Goal: Contribute content: Add original content to the website for others to see

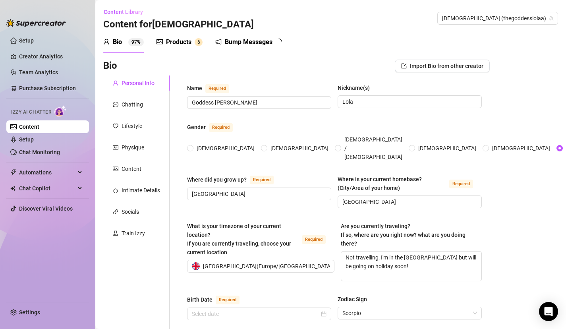
type input "[DATE]"
click at [182, 38] on div "Products" at bounding box center [178, 42] width 25 height 10
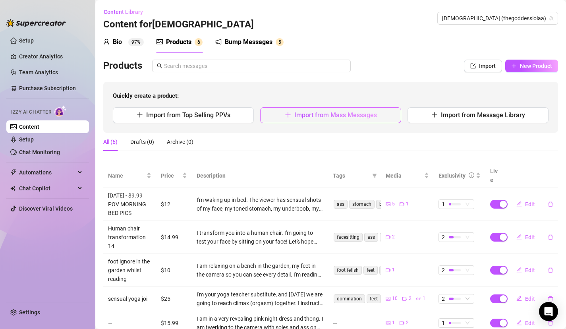
click at [335, 119] on button "Import from Mass Messages" at bounding box center [330, 115] width 141 height 16
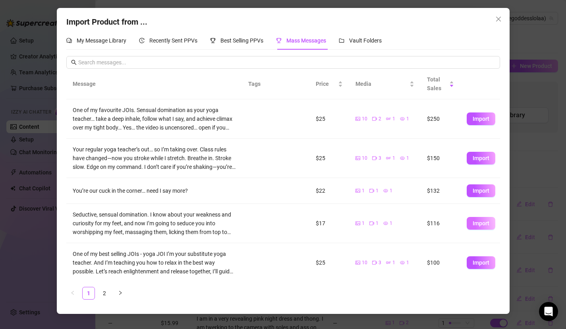
click at [473, 226] on span "Import" at bounding box center [480, 223] width 17 height 6
type textarea "Seductive, sensual domination. I know about your weakness and curiosity for my …"
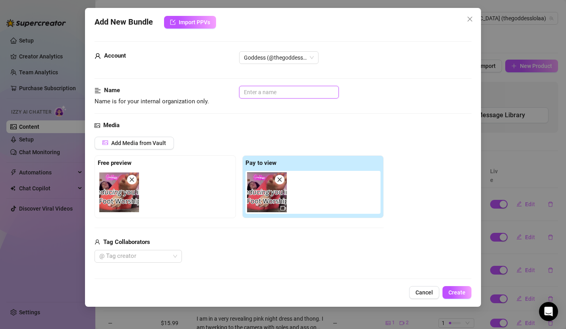
click at [309, 96] on input "text" at bounding box center [289, 92] width 100 height 13
type input "foot worship seduction"
click at [319, 122] on div "Media" at bounding box center [282, 126] width 377 height 10
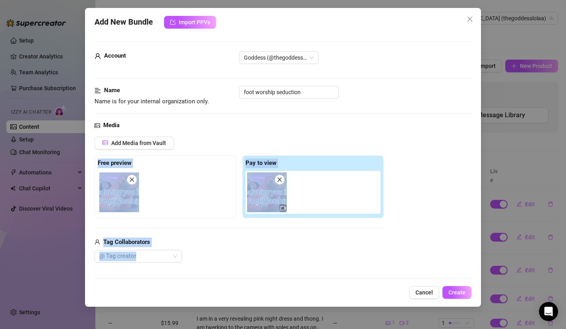
scroll to position [418, 0]
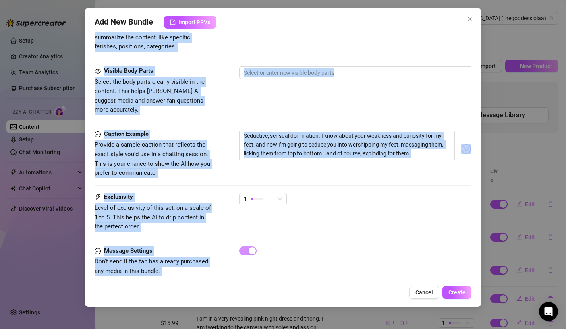
drag, startPoint x: 318, startPoint y: 137, endPoint x: 297, endPoint y: 314, distance: 177.9
click at [298, 315] on div "Add New Bundle Import PPVs Account Goddess (@thegoddesslolaa) Name Name is for …" at bounding box center [283, 164] width 566 height 329
click at [323, 83] on div "Visible Body Parts Select the body parts clearly visible in the content. This h…" at bounding box center [282, 90] width 377 height 48
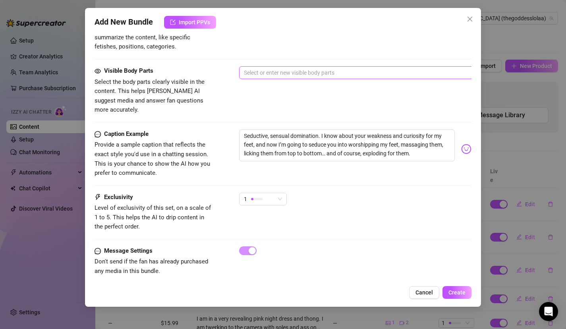
click at [322, 73] on div at bounding box center [374, 72] width 266 height 11
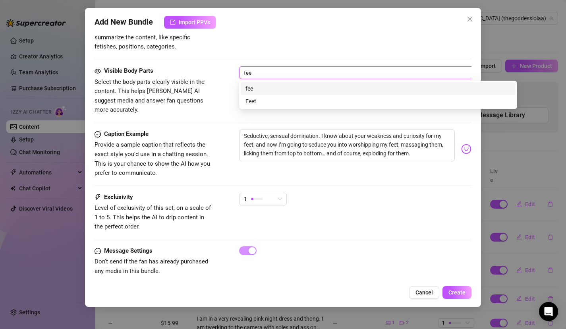
type input "feet"
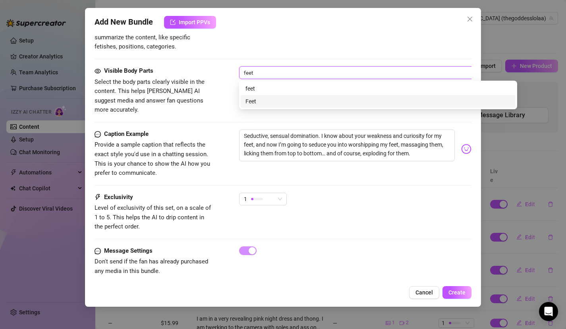
click at [299, 99] on div "Feet" at bounding box center [377, 101] width 265 height 9
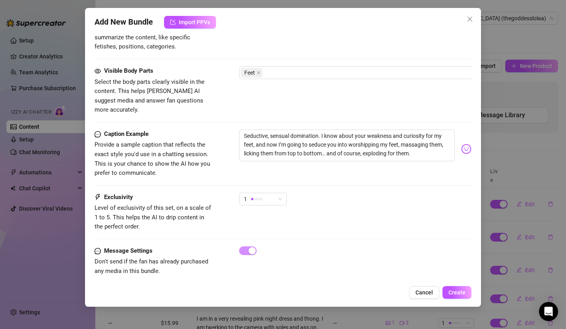
click at [176, 129] on div "Caption Example" at bounding box center [153, 134] width 119 height 10
click at [213, 106] on div "Visible Body Parts Select the body parts clearly visible in the content. This h…" at bounding box center [282, 97] width 377 height 63
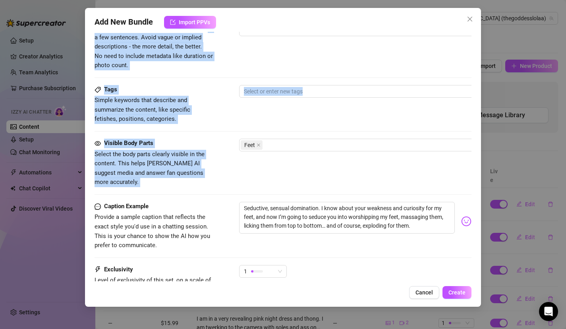
scroll to position [328, 0]
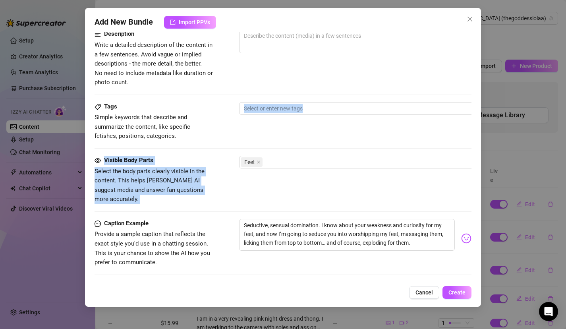
drag, startPoint x: 213, startPoint y: 106, endPoint x: 214, endPoint y: 131, distance: 25.0
click at [214, 131] on form "Account Goddess (@thegoddesslolaa) Name Name is for your internal organization …" at bounding box center [282, 46] width 377 height 667
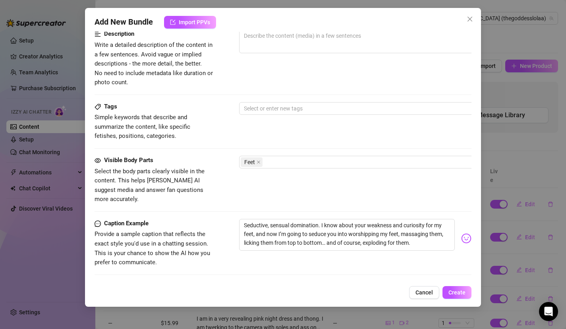
click at [195, 130] on span "Simple keywords that describe and summarize the content, like specific fetishes…" at bounding box center [153, 127] width 119 height 28
click at [268, 104] on div at bounding box center [374, 108] width 266 height 11
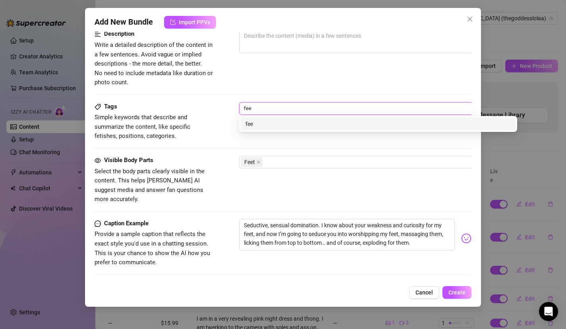
type input "feet"
click at [268, 122] on div "feet" at bounding box center [377, 124] width 265 height 9
type input "worship"
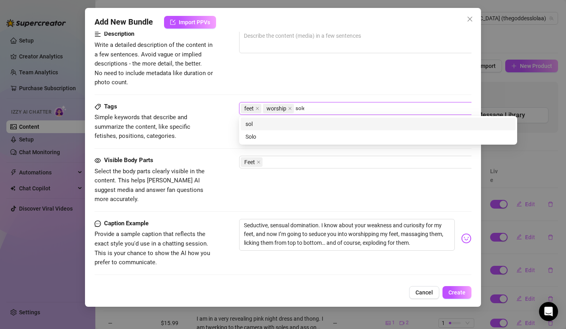
type input "soles"
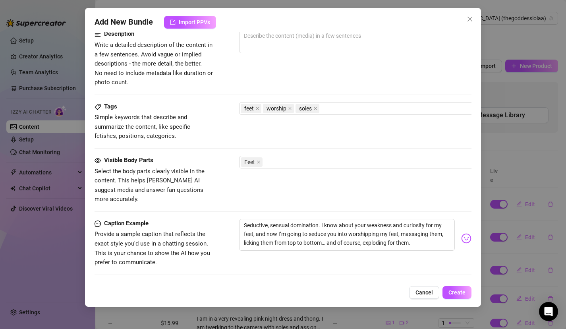
click at [179, 136] on span "Simple keywords that describe and summarize the content, like specific fetishes…" at bounding box center [153, 127] width 119 height 28
click at [338, 108] on div "feet worship soles" at bounding box center [374, 108] width 266 height 11
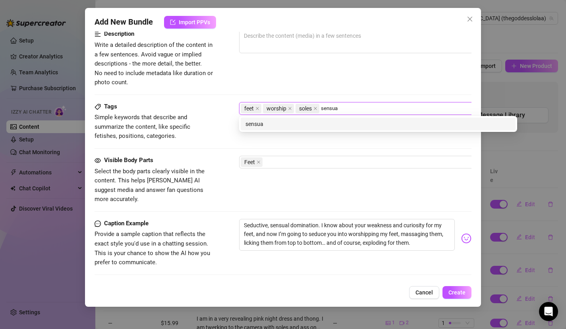
type input "sensual"
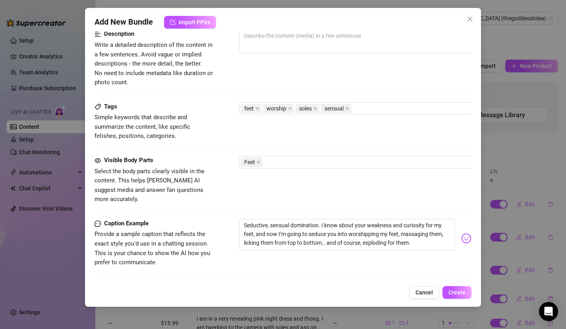
click at [295, 62] on div at bounding box center [378, 61] width 278 height 13
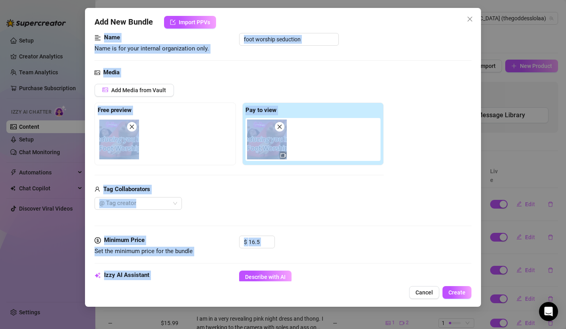
scroll to position [0, 0]
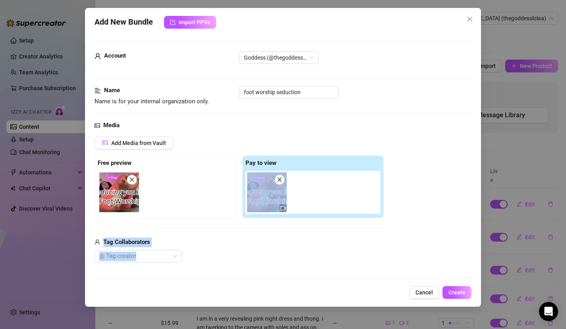
drag, startPoint x: 295, startPoint y: 67, endPoint x: 318, endPoint y: 184, distance: 119.8
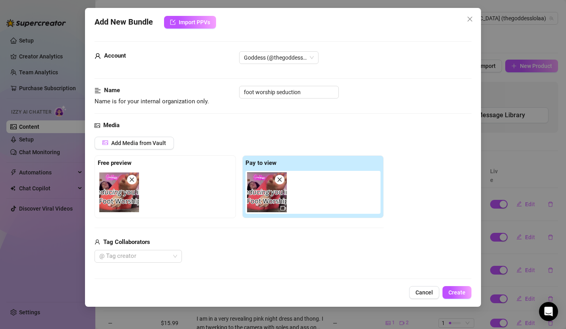
click at [312, 229] on div "Add Media from Vault Free preview Pay to view Tag Collaborators @ Tag creator" at bounding box center [238, 200] width 289 height 126
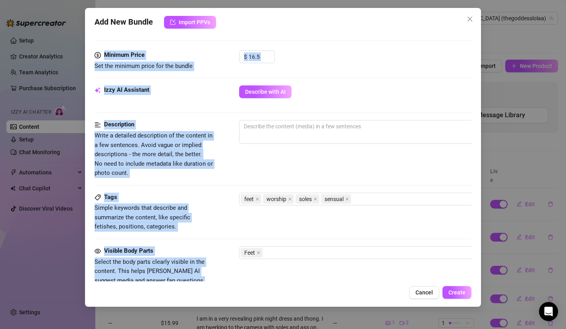
scroll to position [310, 0]
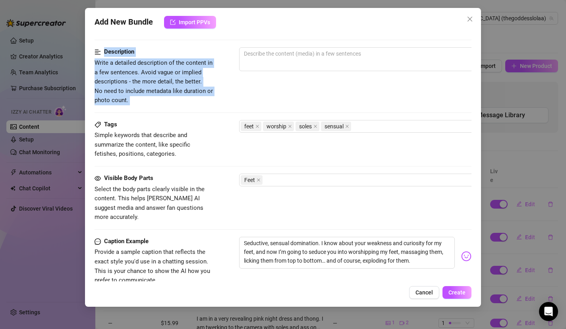
drag, startPoint x: 312, startPoint y: 229, endPoint x: 304, endPoint y: 109, distance: 120.5
click at [305, 109] on form "Account Goddess (@thegoddesslolaa) Name Name is for your internal organization …" at bounding box center [282, 64] width 377 height 667
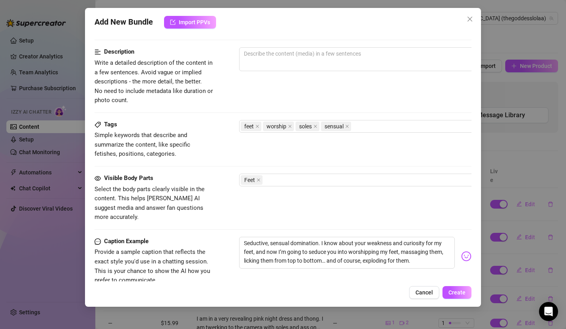
click at [305, 86] on div "0 / 1000" at bounding box center [378, 69] width 278 height 45
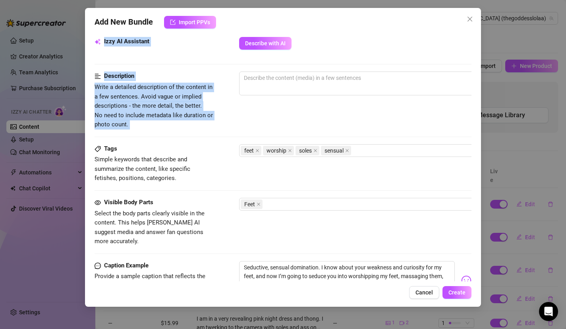
scroll to position [254, 0]
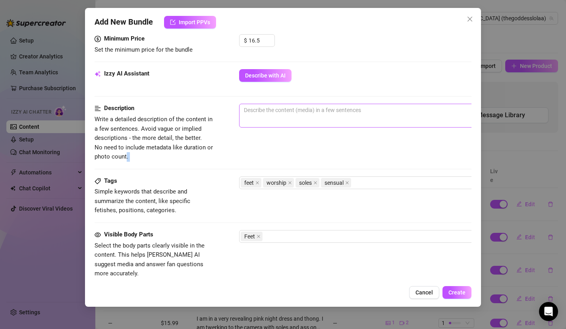
drag, startPoint x: 305, startPoint y: 86, endPoint x: 312, endPoint y: 124, distance: 39.2
click at [312, 125] on div "0 / 1000" at bounding box center [378, 126] width 278 height 45
click at [311, 122] on span "0 / 1000" at bounding box center [378, 116] width 278 height 24
click at [314, 106] on textarea at bounding box center [377, 110] width 277 height 12
type textarea "a"
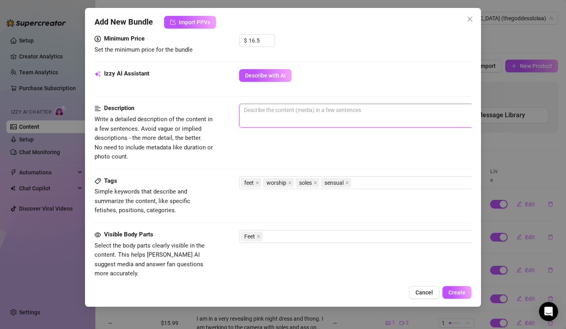
type textarea "a"
type textarea "a s"
type textarea "a se"
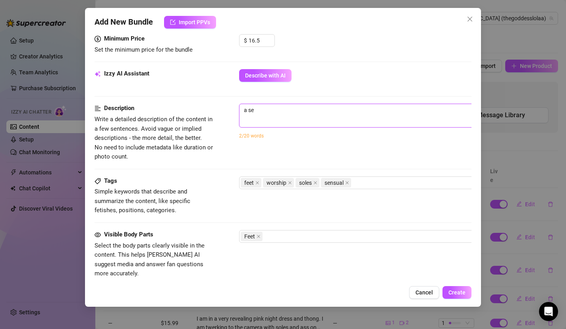
type textarea "a sen"
type textarea "a sens"
type textarea "a sensi"
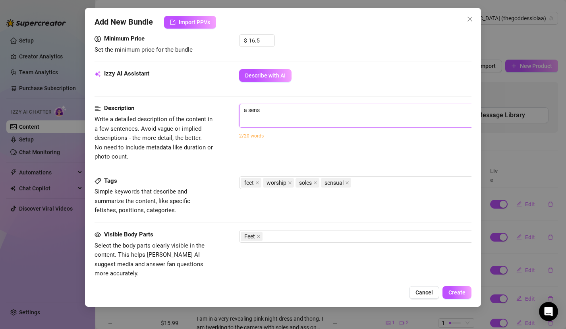
type textarea "a sensi"
type textarea "a sensiu"
type textarea "a sensiua"
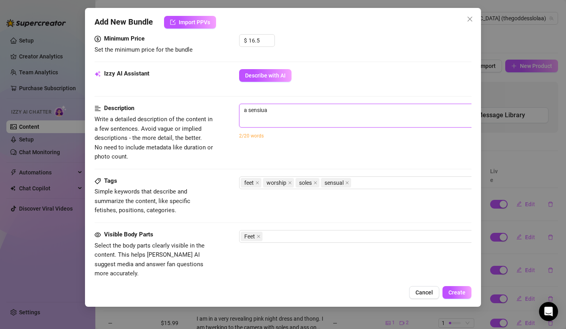
type textarea "a sensiual"
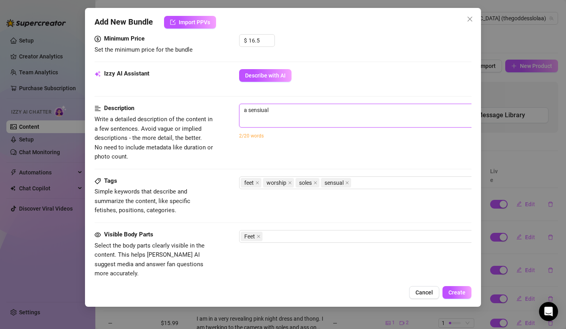
type textarea "a sensiual"
type textarea "a sensiua"
type textarea "a sensiu"
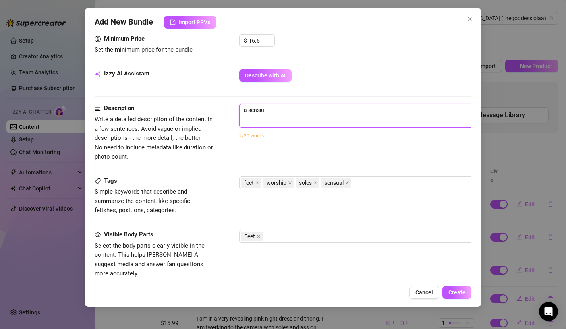
type textarea "a sensi"
type textarea "a sens"
type textarea "a sensu"
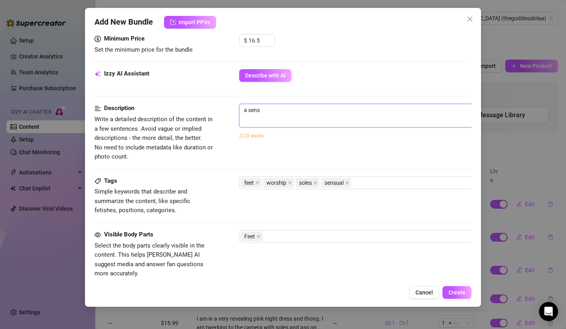
type textarea "a sensu"
type textarea "a sensua"
type textarea "a sensual"
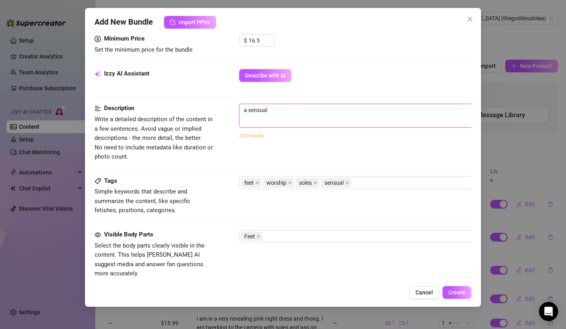
type textarea "a sensual"
type textarea "a sensual f"
type textarea "a sensual fo"
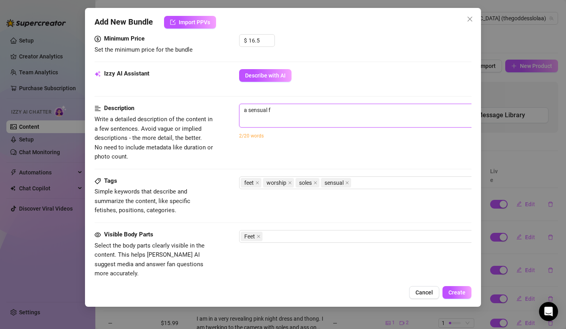
type textarea "a sensual fo"
type textarea "a sensual foo"
type textarea "a sensual foot"
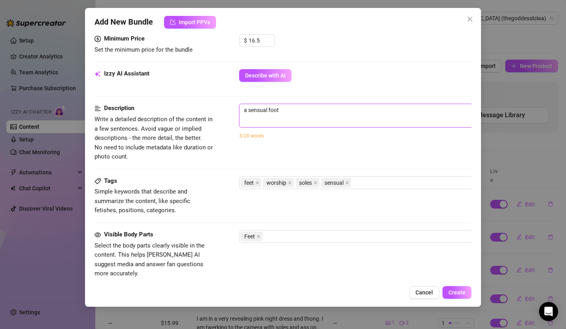
type textarea "a sensual foot d"
type textarea "a sensual foot de"
type textarea "a sensual foot deo"
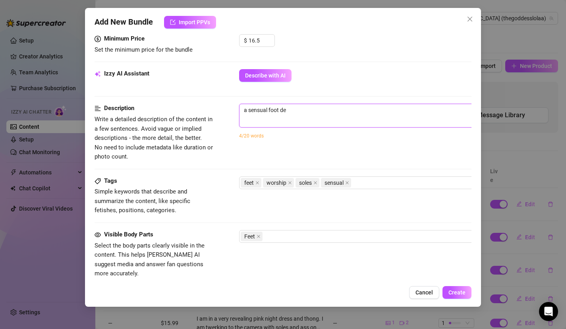
type textarea "a sensual foot deo"
type textarea "a sensual foot de"
type textarea "a sensual foot d"
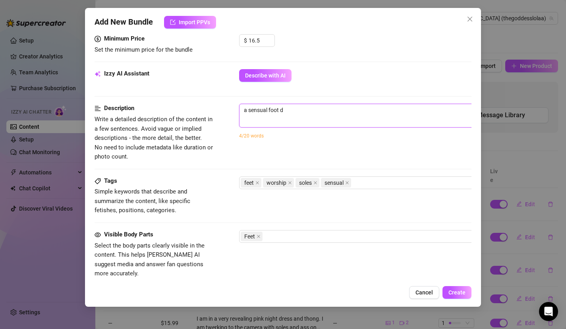
type textarea "a sensual foot do"
type textarea "a sensual foot dom"
type textarea "a sensual foot domi"
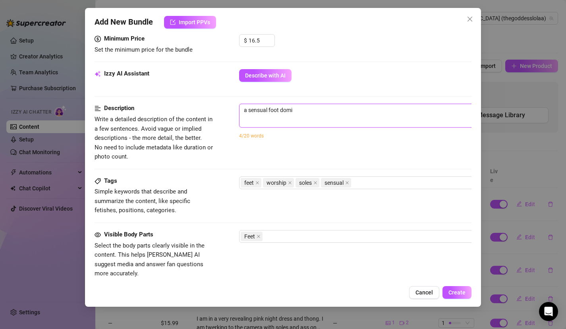
type textarea "a sensual foot [PERSON_NAME]"
type textarea "a sensual foot domina"
type textarea "a sensual foot dominar"
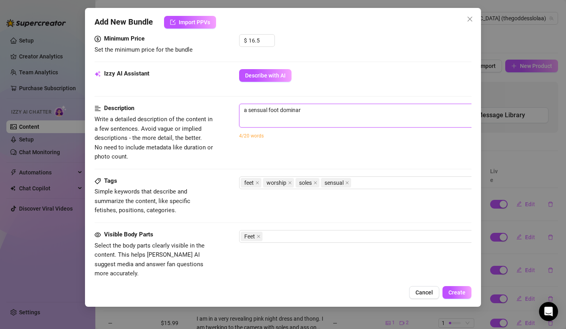
type textarea "a sensual foot dominari"
type textarea "a sensual foot dominar"
type textarea "a sensual foot domina"
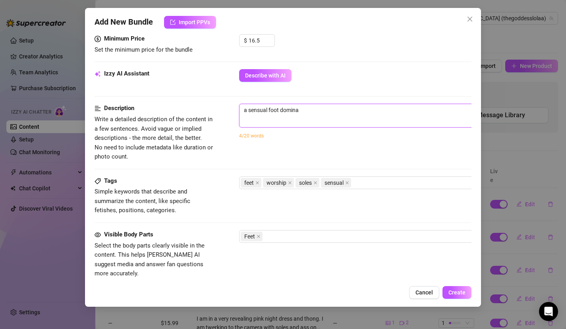
type textarea "a sensual foot dominat"
type textarea "a sensual foot dominati"
type textarea "a sensual foot dominatio"
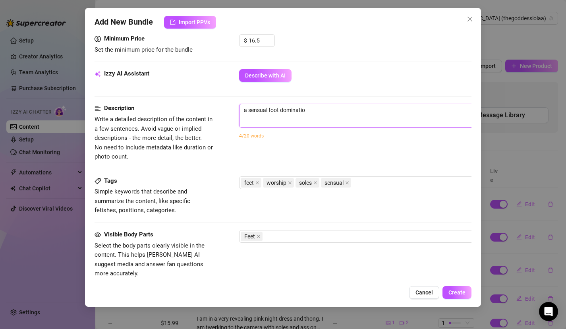
type textarea "a sensual foot domination"
type textarea "a sensual foot domination j"
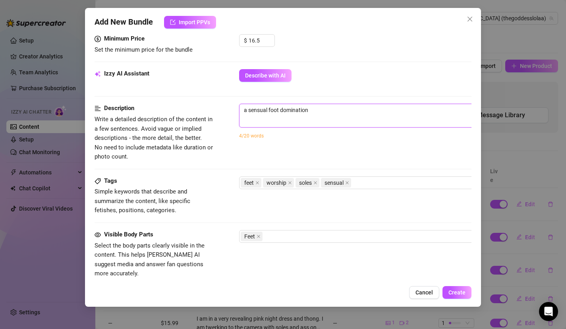
type textarea "a sensual foot domination j"
type textarea "a sensual foot domination jo"
type textarea "a sensual foot domination joi"
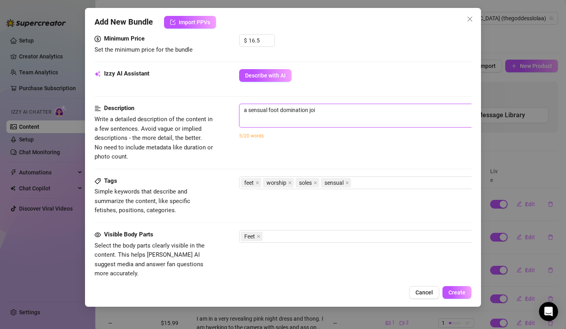
type textarea "a sensual foot domination joi."
type textarea "a sensual foot domination joi. T"
type textarea "a sensual foot domination joi. Th"
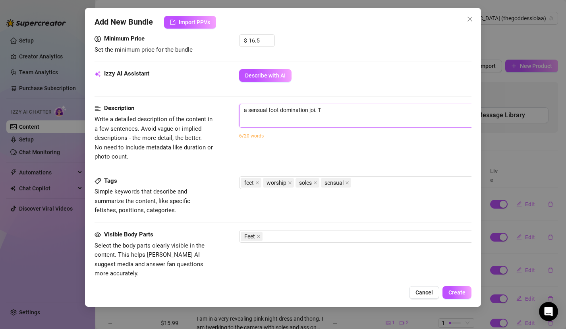
type textarea "a sensual foot domination joi. Th"
type textarea "a sensual foot domination joi. The"
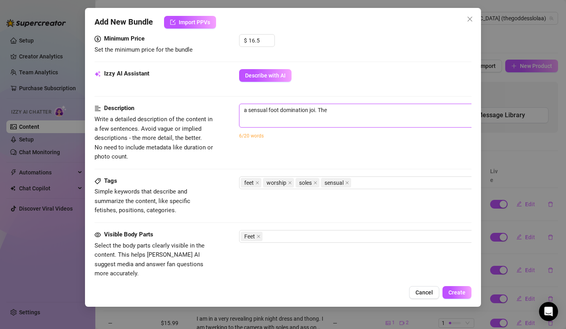
type textarea "a sensual foot domination joi. The j"
type textarea "a sensual foot domination joi. The jo"
type textarea "a sensual foot domination joi. The joi"
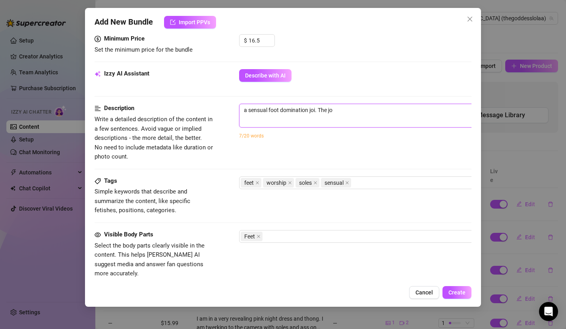
type textarea "a sensual foot domination joi. The joi"
type textarea "a sensual foot domination joi. The joi s"
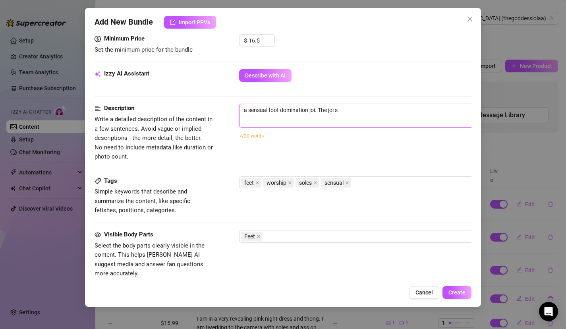
type textarea "a sensual foot domination joi. The joi si"
type textarea "a sensual foot domination joi. The joi s"
type textarea "a sensual foot domination joi. The joi"
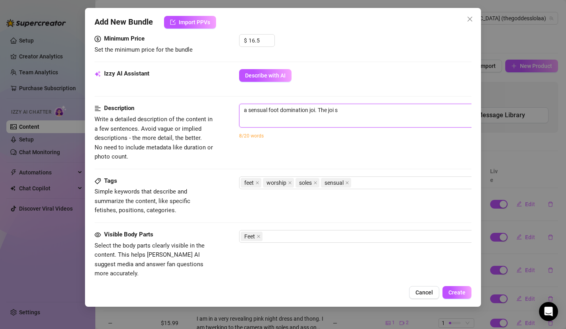
type textarea "a sensual foot domination joi. The joi"
type textarea "a sensual foot domination joi. The joi i"
type textarea "a sensual foot domination joi. The joi it"
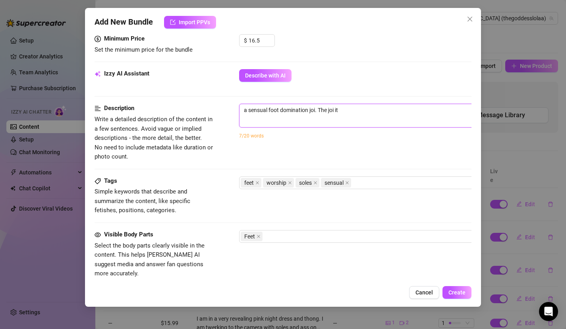
type textarea "a sensual foot domination joi. The joi its"
type textarea "a sensual foot domination joi. The [PERSON_NAME]"
type textarea "a sensual foot domination joi. The joi itsel"
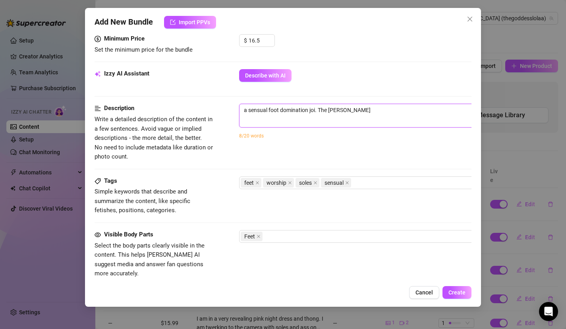
type textarea "a sensual foot domination joi. The joi itsel"
type textarea "a sensual foot domination joi. The [DEMOGRAPHIC_DATA] itself"
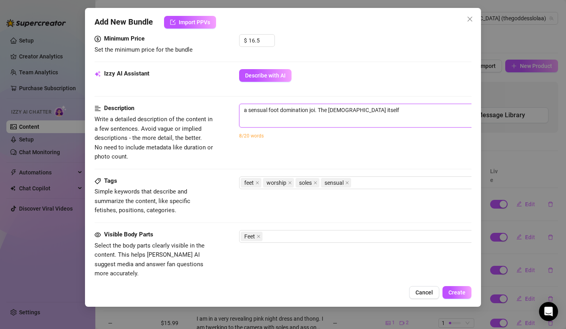
type textarea "a sensual foot domination joi. The joi itself i"
type textarea "a sensual foot domination joi. The [DEMOGRAPHIC_DATA] itself is"
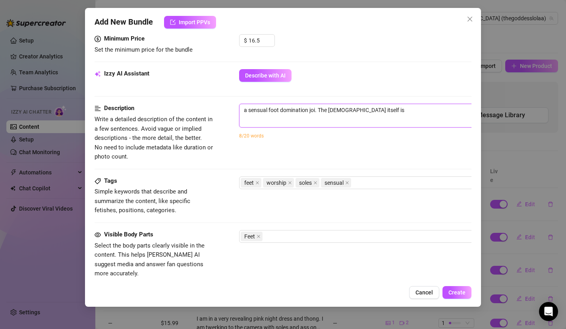
type textarea "a sensual foot domination joi. The [DEMOGRAPHIC_DATA] itself is"
type textarea "a sensual foot domination joi. The joi itself is s"
type textarea "a sensual foot domination joi. The [DEMOGRAPHIC_DATA] itself is so"
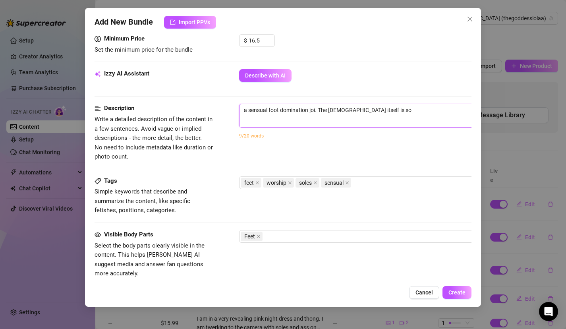
type textarea "a sensual foot domination joi. The [DEMOGRAPHIC_DATA] itself is sof"
type textarea "a sensual foot domination joi. The joi itself is soft"
type textarea "a sensual foot domination joi. The joi itself is soft,"
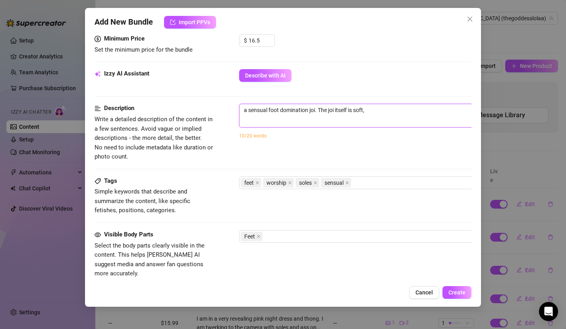
type textarea "a sensual foot domination joi. The joi itself is soft,"
type textarea "a sensual foot domination joi. The joi itself is soft, s"
type textarea "a sensual foot domination joi. The joi itself is soft, se"
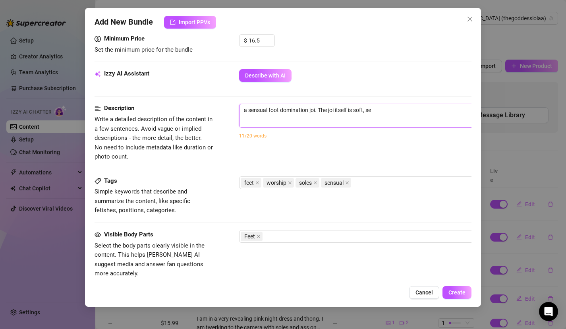
type textarea "a sensual foot domination joi. The joi itself is soft, sen"
type textarea "a sensual foot domination joi. The joi itself is soft, sens"
type textarea "a sensual foot domination joi. The joi itself is soft, sensu"
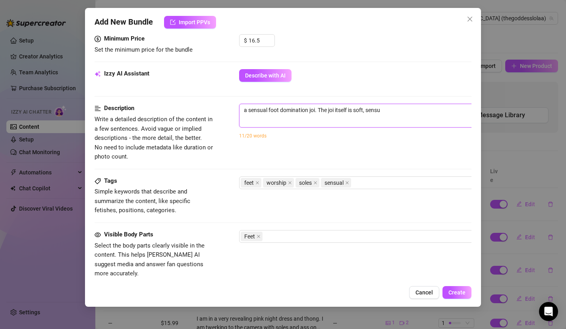
type textarea "a sensual foot domination joi. The joi itself is soft, sensua"
type textarea "a sensual foot domination joi. The joi itself is soft, sensual"
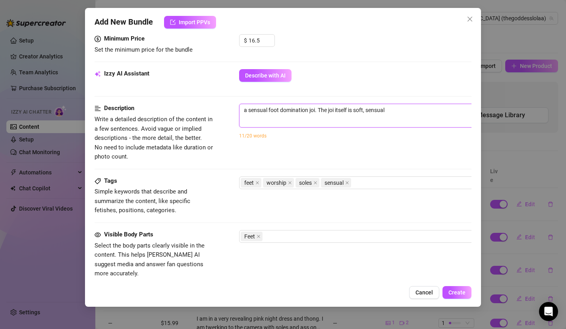
type textarea "a sensual foot domination joi. The joi itself is soft, sensual a"
type textarea "a sensual foot domination joi. The joi itself is soft, sensual an"
type textarea "a sensual foot domination joi. The joi itself is soft, sensual and"
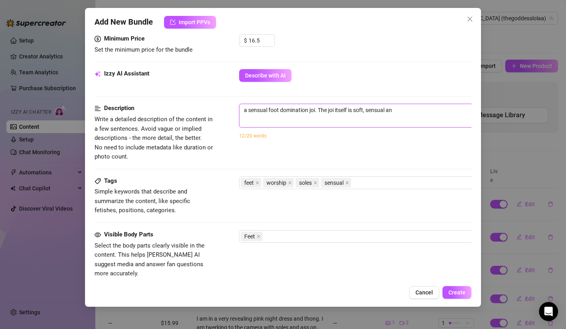
type textarea "a sensual foot domination joi. The joi itself is soft, sensual and"
type textarea "a sensual foot domination joi. The joi itself is soft, sensual and s"
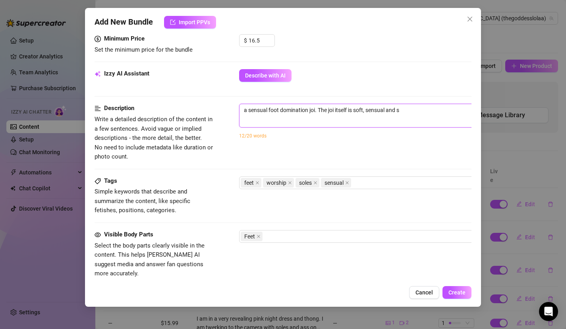
type textarea "a sensual foot domination joi. The joi itself is soft, sensual and se"
type textarea "a sensual foot domination joi. The joi itself is soft, sensual and sed"
type textarea "a sensual foot domination joi. The joi itself is soft, sensual and sedu"
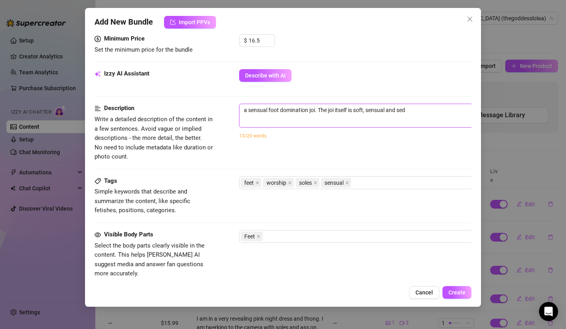
type textarea "a sensual foot domination joi. The joi itself is soft, sensual and sedu"
type textarea "a sensual foot domination joi. The joi itself is soft, sensual and seduc"
type textarea "a sensual foot domination joi. The joi itself is soft, sensual and seduct"
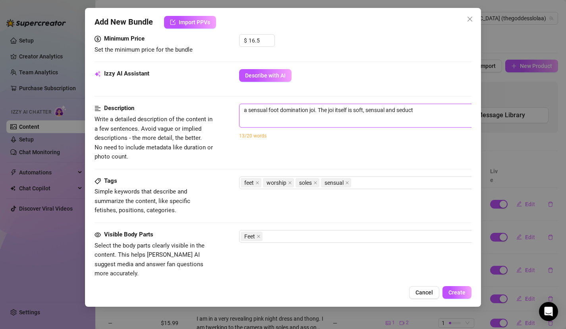
type textarea "a sensual foot domination joi. The joi itself is soft, sensual and seducti"
type textarea "a sensual foot domination joi. The joi itself is soft, sensual and seductiv"
type textarea "a sensual foot domination joi. The joi itself is soft, sensual and seductive"
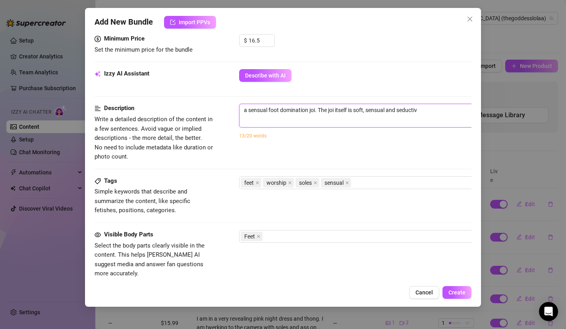
type textarea "a sensual foot domination joi. The joi itself is soft, sensual and seductive"
type textarea "a sensual foot domination joi. The joi itself is soft, sensual and seductive."
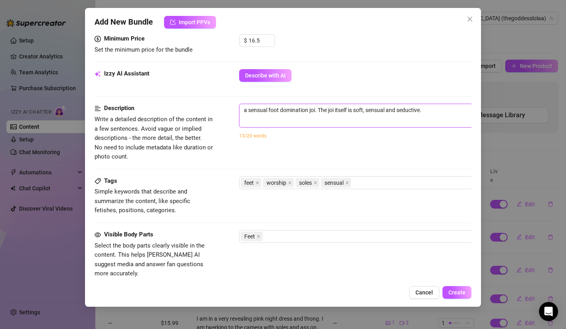
type textarea "a sensual foot domination joi. The joi itself is soft, sensual and seductive. I"
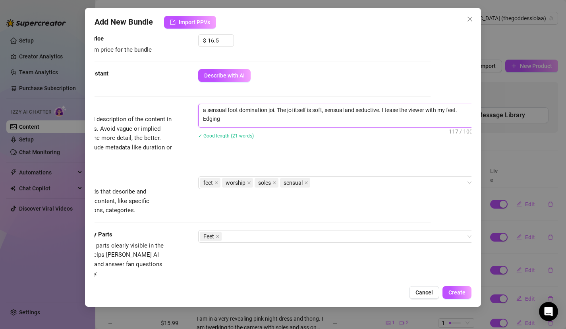
scroll to position [0, 0]
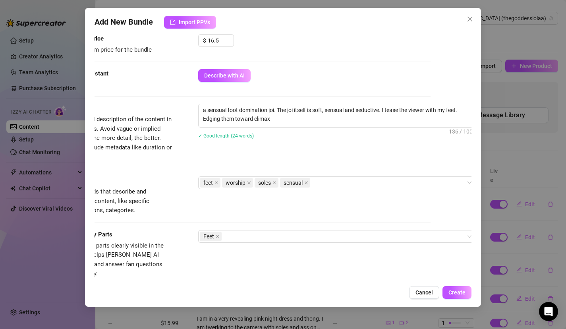
click at [324, 150] on div "Description Write a detailed description of the content in a few sentences. Avo…" at bounding box center [242, 133] width 377 height 58
click at [224, 40] on input "16.5" at bounding box center [221, 41] width 26 height 12
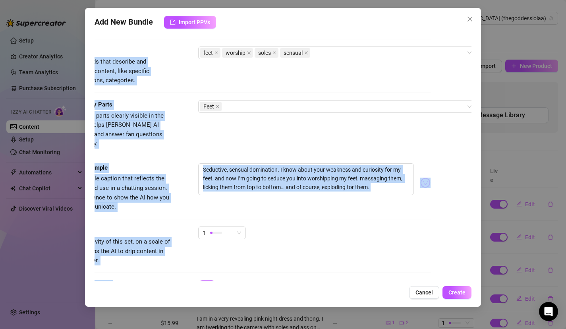
drag, startPoint x: 274, startPoint y: 141, endPoint x: 274, endPoint y: 283, distance: 142.1
click at [274, 283] on div "Add New Bundle Import PPVs Account Goddess (@thegoddesslolaa) Name Name is for …" at bounding box center [283, 157] width 396 height 299
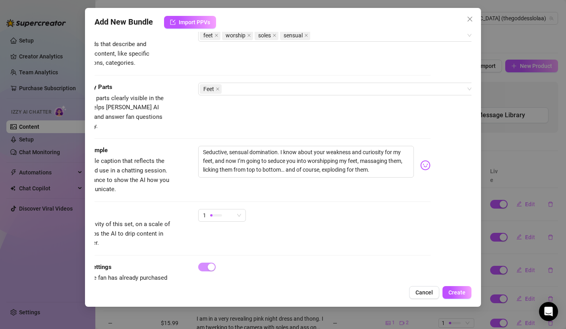
click at [265, 214] on div "1" at bounding box center [314, 219] width 233 height 20
click at [231, 197] on div "Caption Example Provide a sample caption that reflects the exact style you'd us…" at bounding box center [242, 177] width 377 height 63
click at [237, 209] on span "1" at bounding box center [222, 215] width 38 height 12
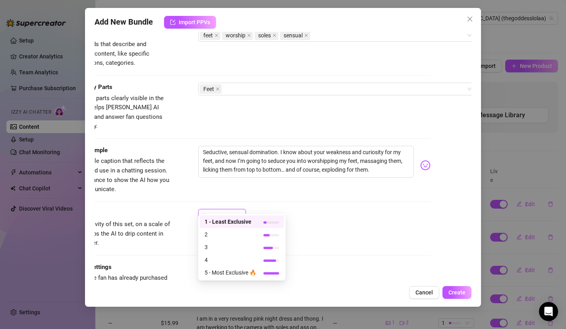
click at [233, 218] on span "1 - Least Exclusive" at bounding box center [230, 221] width 52 height 9
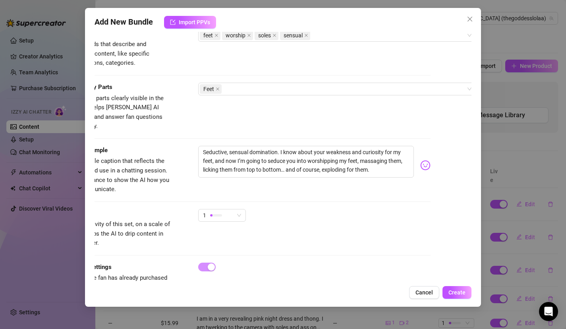
click at [275, 209] on div "1" at bounding box center [314, 219] width 233 height 20
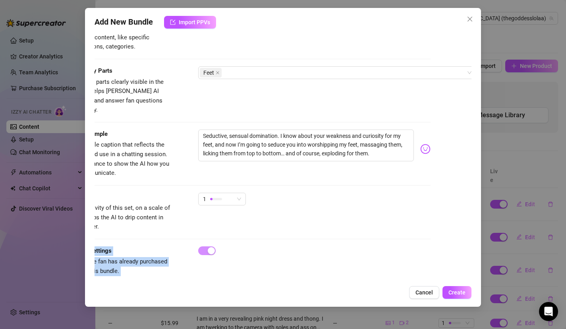
drag, startPoint x: 274, startPoint y: 216, endPoint x: 274, endPoint y: 284, distance: 67.9
click at [274, 284] on div "Add New Bundle Import PPVs Account Goddess (@thegoddesslolaa) Name Name is for …" at bounding box center [283, 157] width 396 height 299
click at [289, 214] on div "Exclusivity Level of exclusivity of this set, on a scale of 1 to 5. This helps …" at bounding box center [242, 212] width 377 height 39
click at [456, 289] on span "Create" at bounding box center [456, 292] width 17 height 6
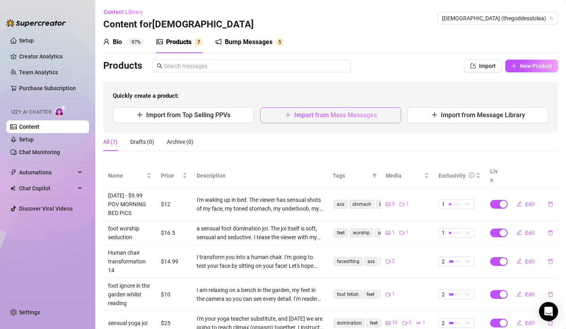
click at [374, 112] on span "Import from Mass Messages" at bounding box center [335, 115] width 83 height 8
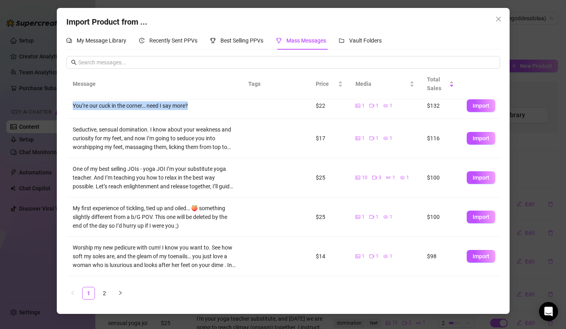
scroll to position [199, 0]
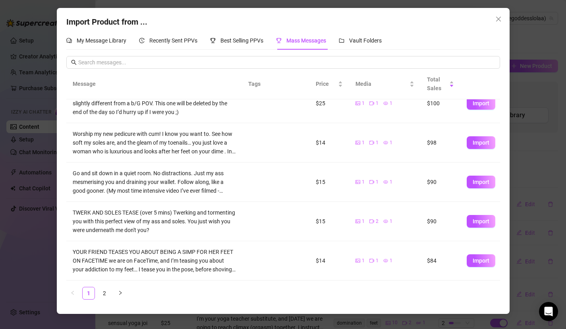
drag, startPoint x: 229, startPoint y: 190, endPoint x: 241, endPoint y: 298, distance: 108.6
click at [237, 299] on div "Message Tags Price Media Total Sales One of my favourite JOIs. Sensual dominati…" at bounding box center [283, 184] width 434 height 230
click at [106, 290] on link "2" at bounding box center [104, 293] width 12 height 12
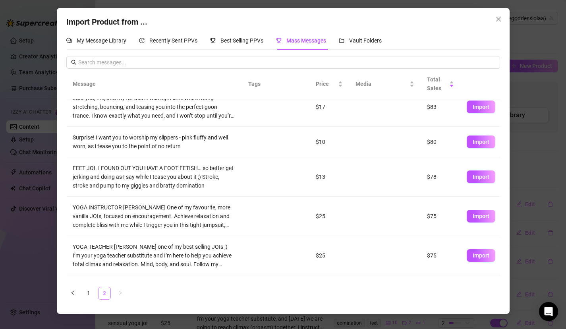
scroll to position [0, 0]
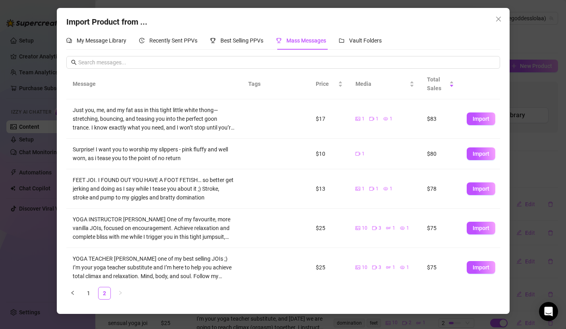
click at [251, 295] on ul "1 2" at bounding box center [283, 293] width 434 height 13
click at [473, 117] on span "Import" at bounding box center [480, 119] width 17 height 6
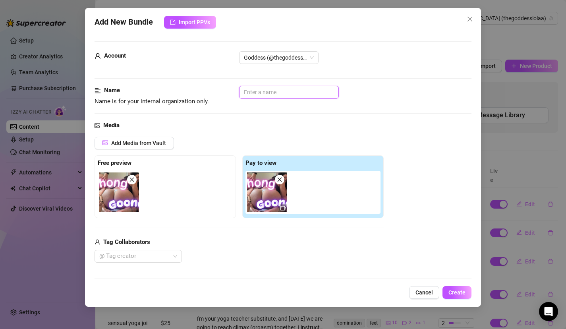
click at [294, 93] on input "text" at bounding box center [289, 92] width 100 height 13
click at [303, 150] on div "Add Media from Vault" at bounding box center [238, 146] width 289 height 19
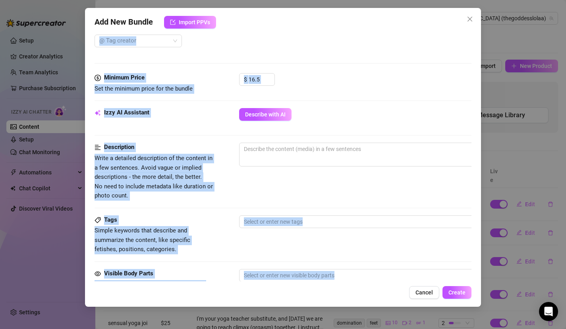
scroll to position [424, 0]
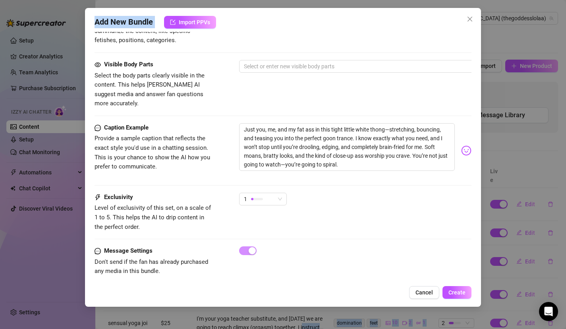
drag, startPoint x: 303, startPoint y: 150, endPoint x: 304, endPoint y: 331, distance: 180.3
click at [304, 328] on html "Setup Creator Analytics Team Analytics Purchase Subscription Izzy AI Chatter Co…" at bounding box center [283, 164] width 566 height 329
click at [354, 93] on div "Visible Body Parts Select the body parts clearly visible in the content. This h…" at bounding box center [282, 84] width 377 height 48
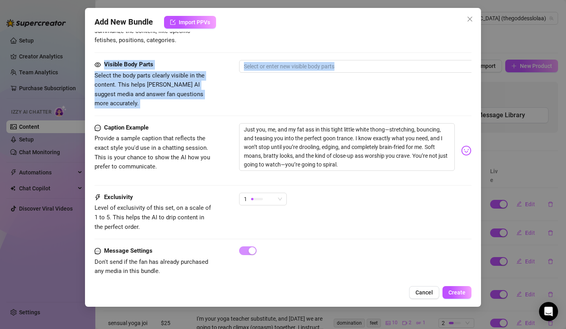
drag, startPoint x: 354, startPoint y: 93, endPoint x: 354, endPoint y: 53, distance: 40.5
click at [354, 69] on div at bounding box center [374, 66] width 266 height 11
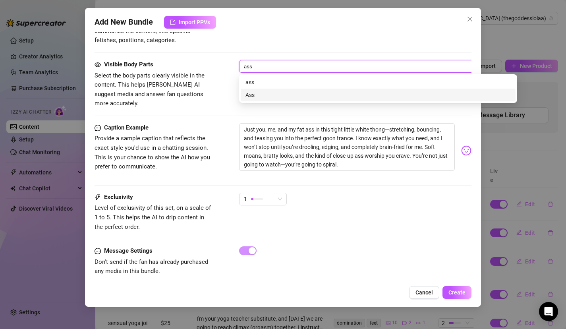
click at [320, 92] on div "Ass" at bounding box center [377, 95] width 265 height 9
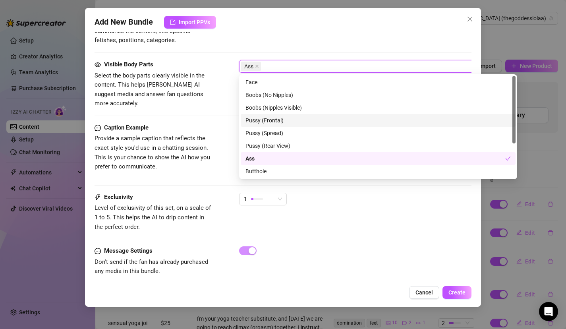
click at [213, 140] on div "Caption Example Provide a sample caption that reflects the exact style you'd us…" at bounding box center [282, 150] width 377 height 55
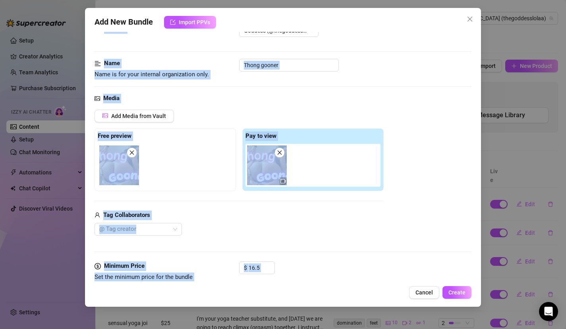
scroll to position [0, 0]
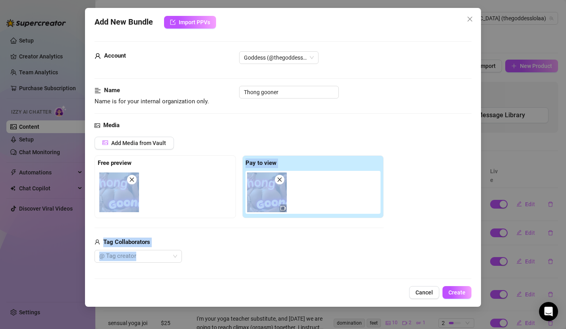
drag, startPoint x: 213, startPoint y: 140, endPoint x: 229, endPoint y: 164, distance: 28.4
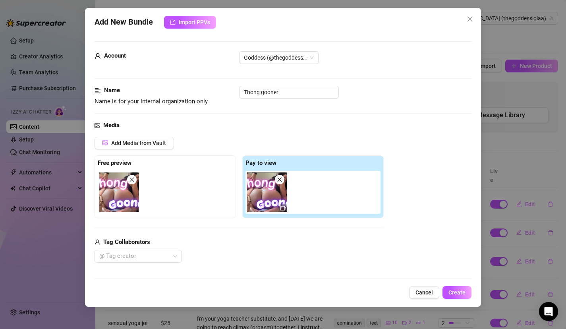
click at [256, 254] on div "@ Tag creator" at bounding box center [238, 256] width 289 height 13
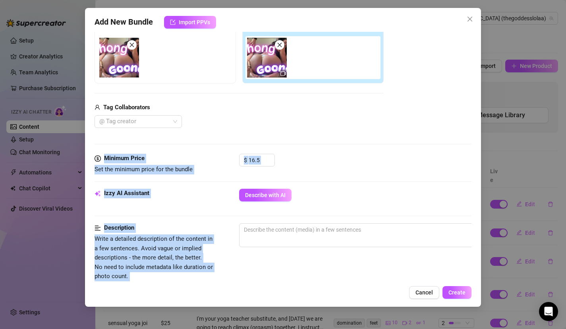
scroll to position [327, 0]
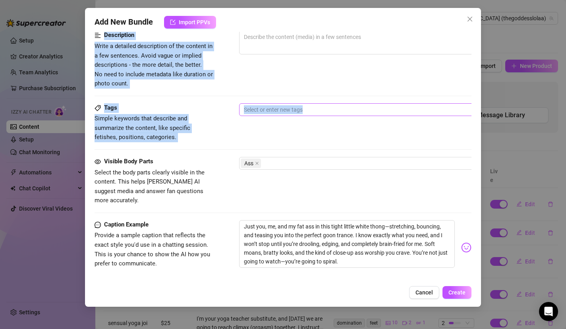
drag, startPoint x: 255, startPoint y: 257, endPoint x: 274, endPoint y: 106, distance: 152.5
click at [272, 108] on form "Account Goddess (@thegoddesslolaa) Name Name is for your internal organization …" at bounding box center [282, 50] width 377 height 673
click at [279, 56] on div at bounding box center [378, 62] width 278 height 13
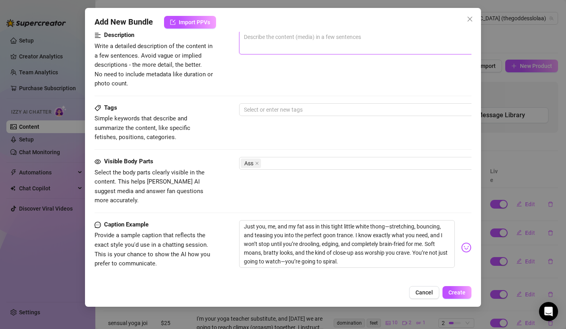
click at [280, 37] on textarea at bounding box center [377, 37] width 277 height 12
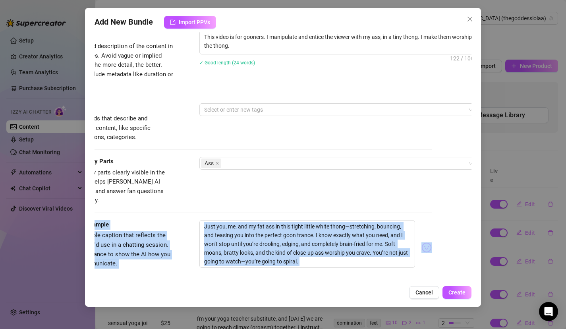
scroll to position [424, 40]
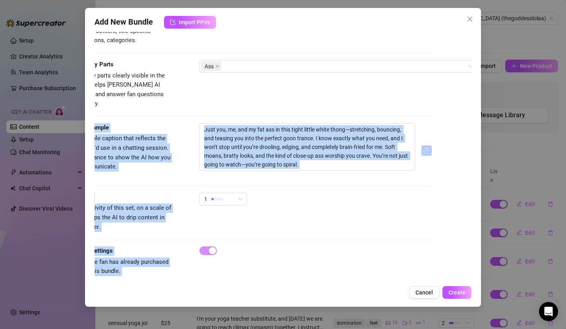
drag, startPoint x: 424, startPoint y: 189, endPoint x: 424, endPoint y: 322, distance: 133.4
click at [424, 322] on div "Add New Bundle Import PPVs Account Goddess (@thegoddesslolaa) Name Name is for …" at bounding box center [283, 164] width 566 height 329
click at [438, 226] on div "Account Goddess (@thegoddesslolaa) Name Name is for your internal organization …" at bounding box center [282, 156] width 377 height 249
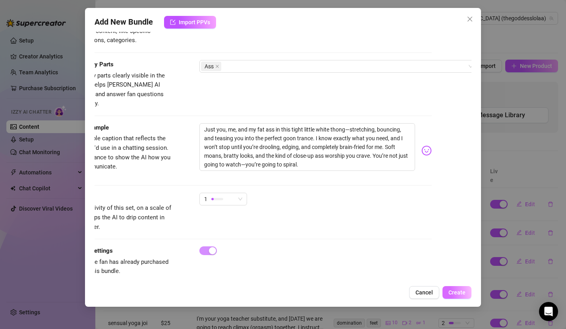
click at [459, 293] on span "Create" at bounding box center [456, 292] width 17 height 6
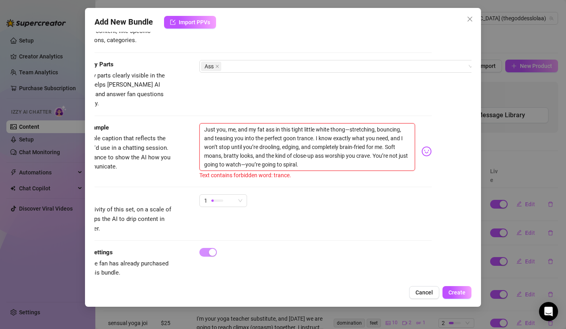
click at [314, 127] on textarea "Just you, me, and my fat ass in this tight little white thong—stretching, bounc…" at bounding box center [307, 147] width 216 height 48
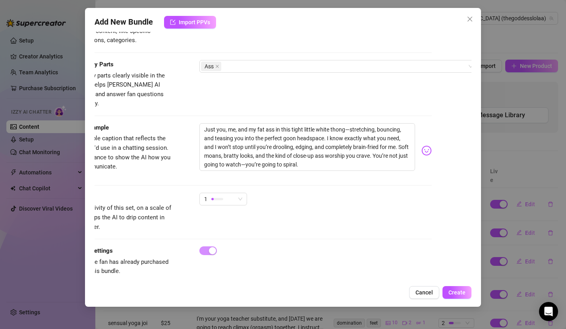
click at [464, 284] on div "Add New Bundle Import PPVs Account Goddess (@thegoddesslolaa) Name Name is for …" at bounding box center [283, 157] width 396 height 299
click at [466, 292] on button "Create" at bounding box center [456, 292] width 29 height 13
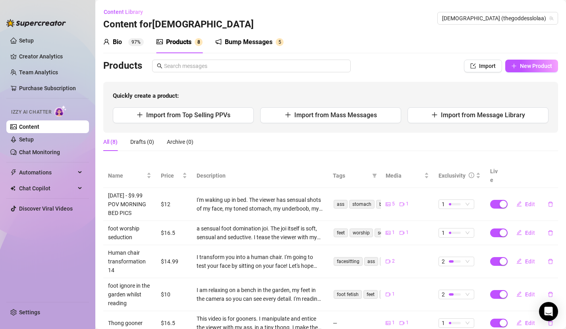
click at [124, 42] on div "Bio 97%" at bounding box center [123, 42] width 40 height 10
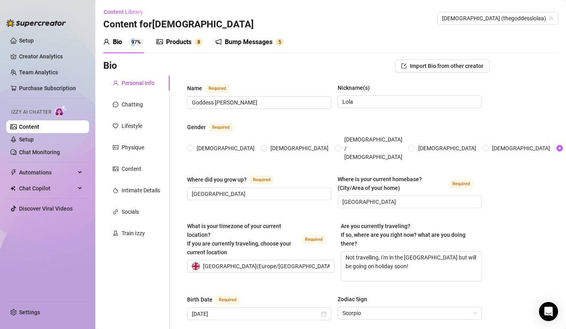
click at [133, 43] on sup "97%" at bounding box center [135, 42] width 15 height 8
click at [23, 128] on link "Content" at bounding box center [29, 126] width 20 height 6
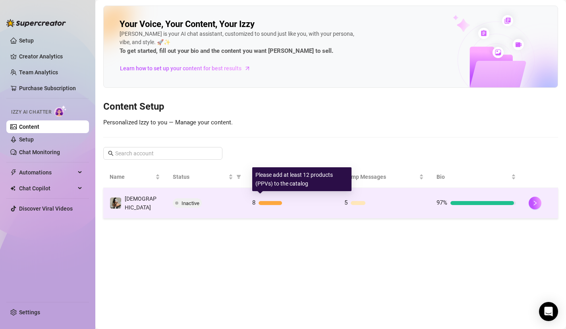
click at [262, 203] on div "8" at bounding box center [291, 203] width 79 height 10
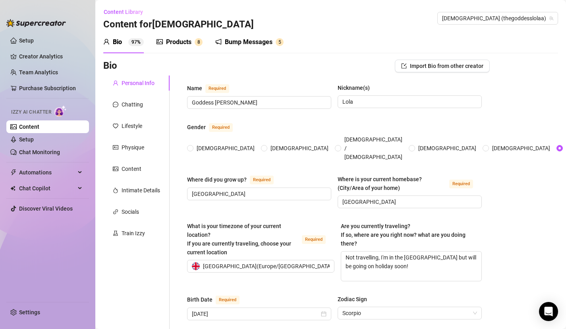
click at [121, 45] on div "Bio" at bounding box center [117, 42] width 9 height 10
click at [130, 11] on span "Content Library" at bounding box center [123, 12] width 39 height 6
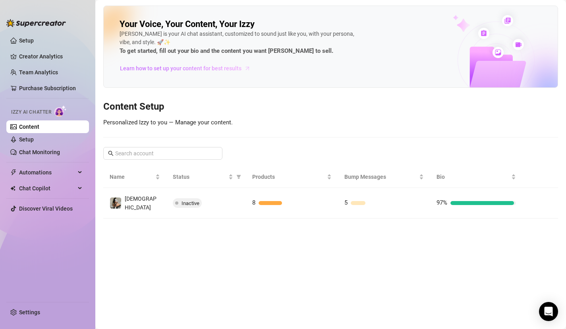
click at [241, 69] on link "Learn how to set up your content for best results" at bounding box center [188, 68] width 137 height 13
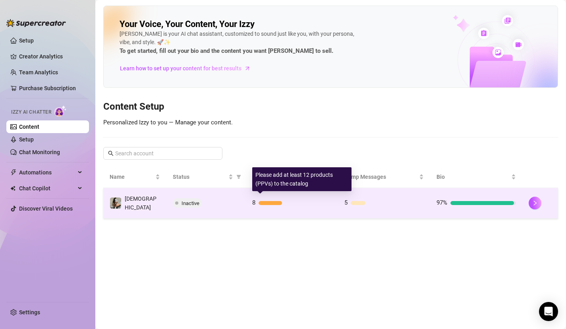
click at [269, 201] on div at bounding box center [269, 203] width 23 height 4
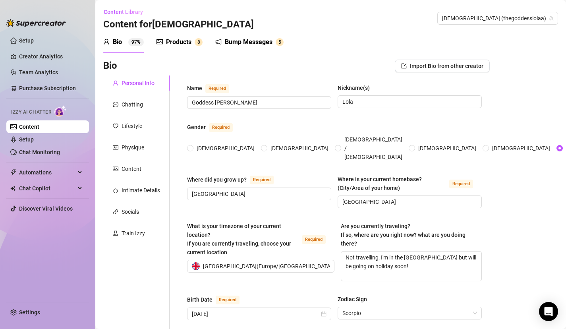
click at [170, 42] on div "Products" at bounding box center [178, 42] width 25 height 10
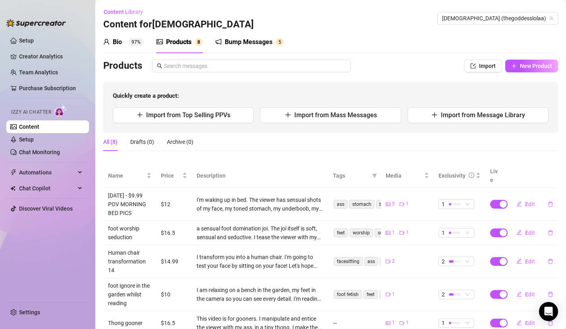
click at [361, 160] on div "Products Import New Product Quickly create a product: Import from Top Selling P…" at bounding box center [330, 234] width 455 height 348
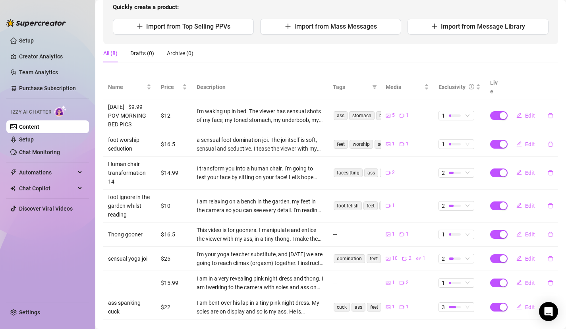
scroll to position [102, 0]
